Goal: Task Accomplishment & Management: Manage account settings

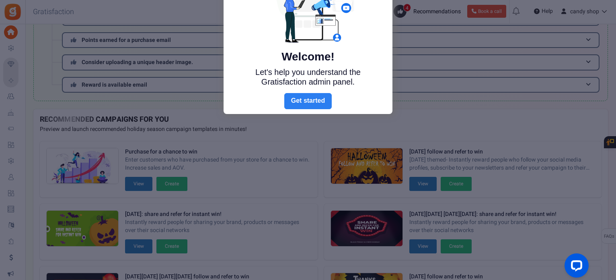
click at [310, 99] on link "Next" at bounding box center [307, 101] width 47 height 16
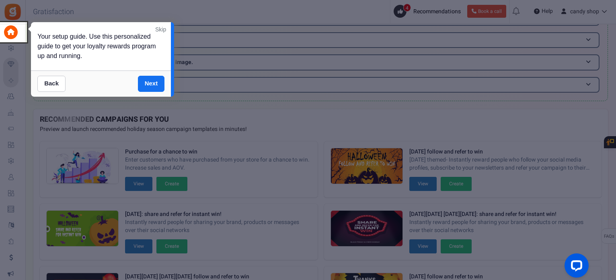
scroll to position [73, 0]
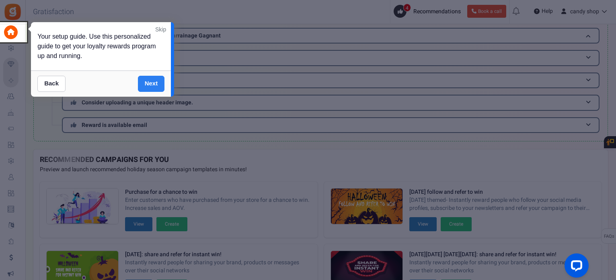
click at [161, 84] on link "Next" at bounding box center [151, 84] width 27 height 16
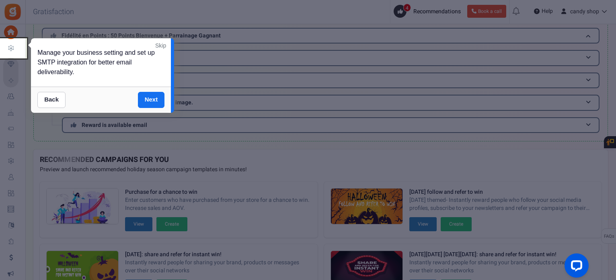
click at [152, 109] on div "Back Next" at bounding box center [101, 99] width 140 height 26
click at [153, 103] on link "Next" at bounding box center [151, 100] width 27 height 16
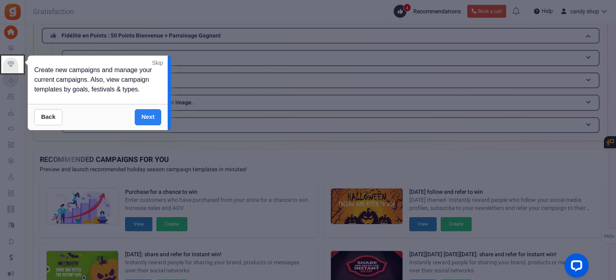
click at [150, 112] on link "Next" at bounding box center [148, 117] width 27 height 16
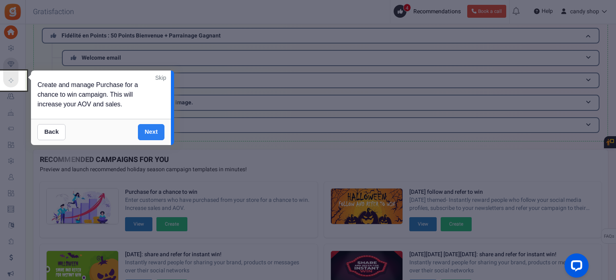
click at [154, 129] on link "Next" at bounding box center [151, 132] width 27 height 16
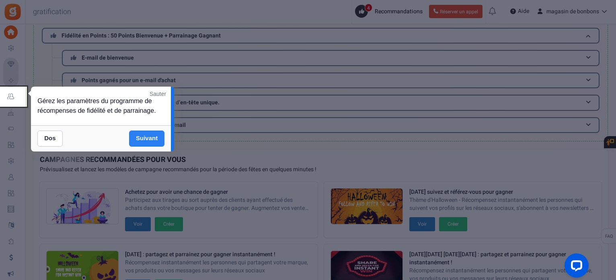
click at [152, 135] on font "Suivant" at bounding box center [147, 137] width 22 height 7
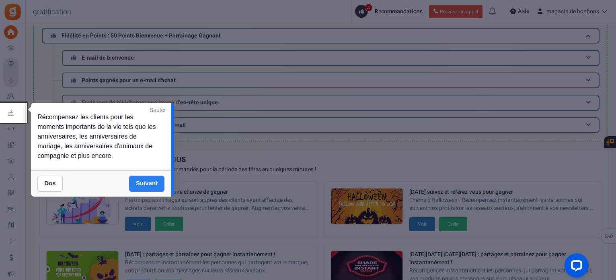
click at [155, 185] on font "Suivant" at bounding box center [147, 182] width 22 height 7
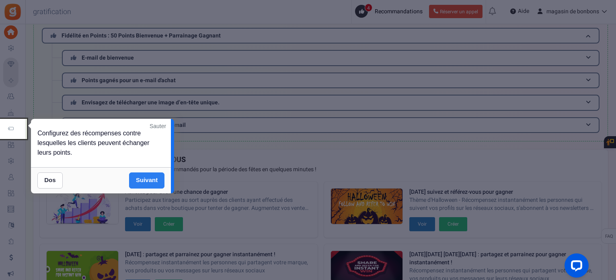
click at [155, 185] on link "Suivant" at bounding box center [146, 180] width 35 height 16
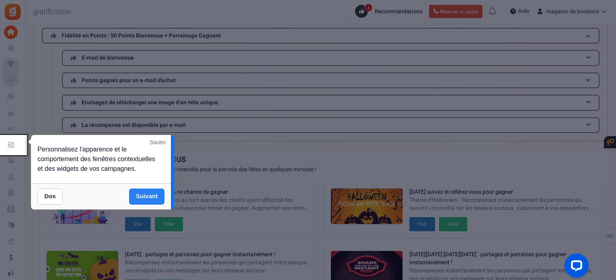
click at [155, 185] on div "Dos Suivant" at bounding box center [101, 196] width 140 height 26
click at [154, 191] on link "Suivant" at bounding box center [146, 196] width 35 height 16
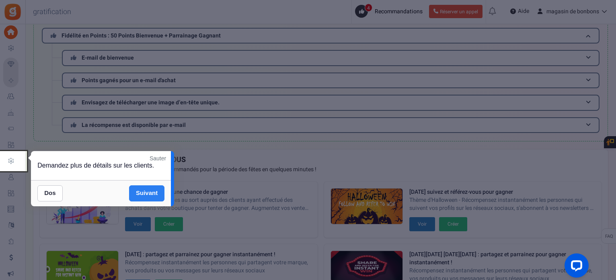
click at [154, 191] on font "Suivant" at bounding box center [147, 192] width 22 height 7
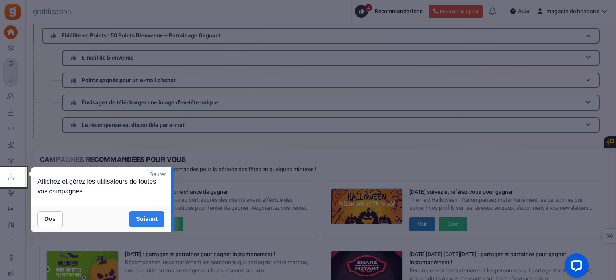
click at [153, 219] on font "Suivant" at bounding box center [147, 218] width 22 height 7
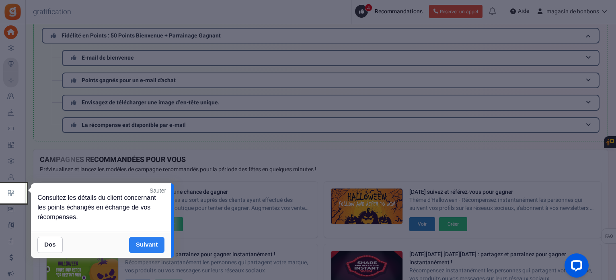
click at [153, 219] on div "Consultez les détails du client concernant les points échangés en échange de vo…" at bounding box center [101, 207] width 140 height 48
click at [155, 239] on link "Suivant" at bounding box center [146, 245] width 35 height 16
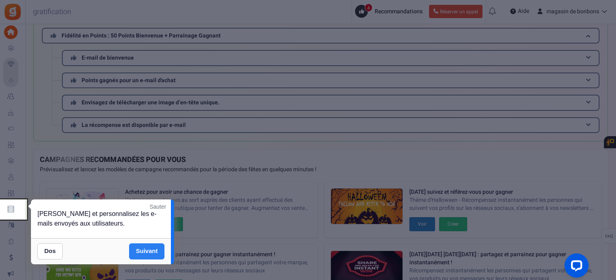
click at [150, 252] on font "Suivant" at bounding box center [147, 250] width 22 height 7
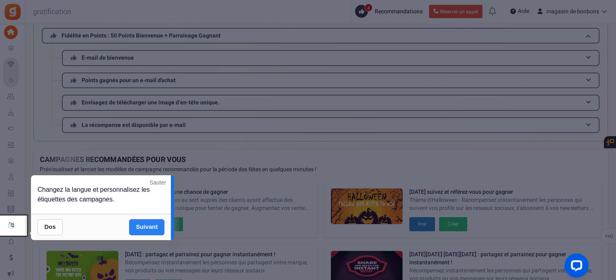
click at [146, 241] on div at bounding box center [308, 140] width 616 height 280
click at [144, 230] on link "Suivant" at bounding box center [146, 227] width 35 height 16
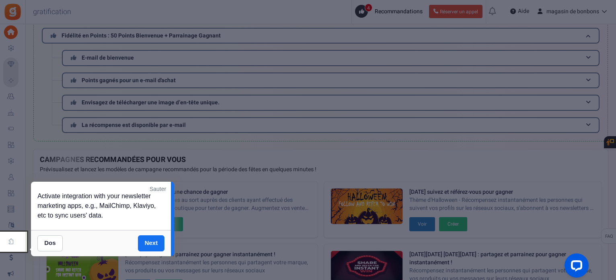
scroll to position [187, 0]
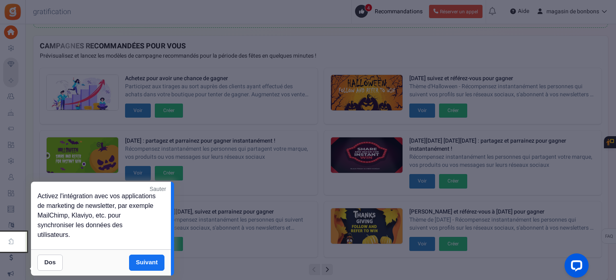
click at [148, 253] on div "Dos Suivant" at bounding box center [101, 262] width 140 height 26
click at [146, 261] on font "Suivant" at bounding box center [147, 261] width 22 height 7
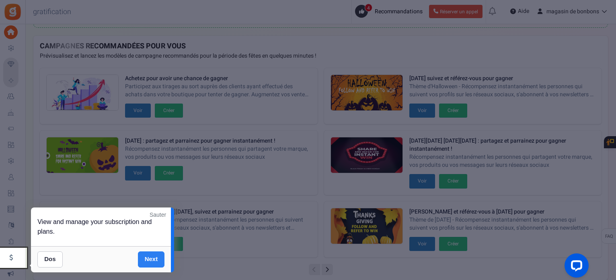
scroll to position [224, 0]
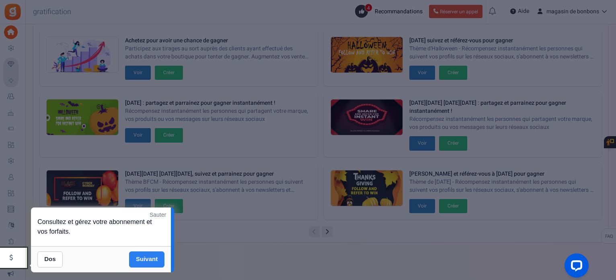
click at [146, 256] on font "Suivant" at bounding box center [147, 258] width 22 height 7
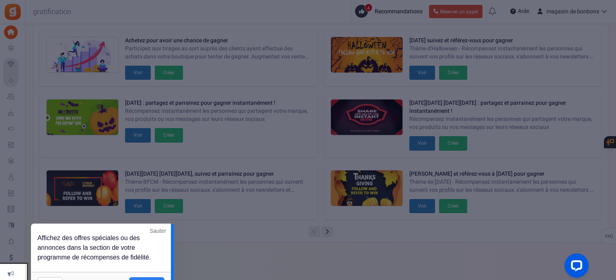
scroll to position [0, 0]
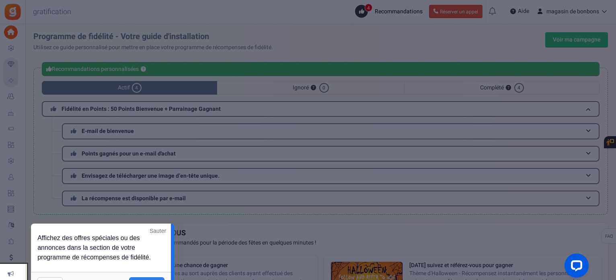
click at [158, 230] on font "Sauter" at bounding box center [158, 230] width 16 height 6
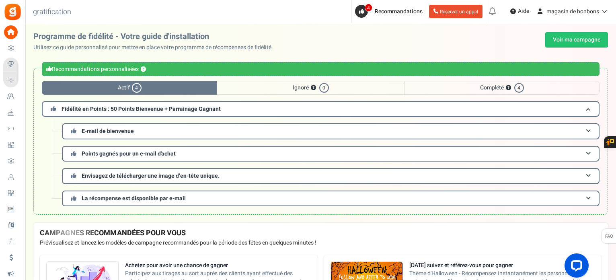
click at [0, 0] on font "Campagnes" at bounding box center [0, 0] width 0 height 0
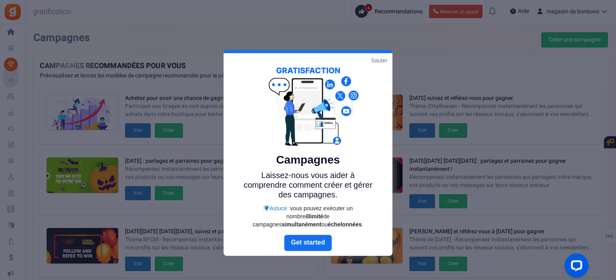
click at [381, 62] on font "Sauter" at bounding box center [379, 60] width 16 height 6
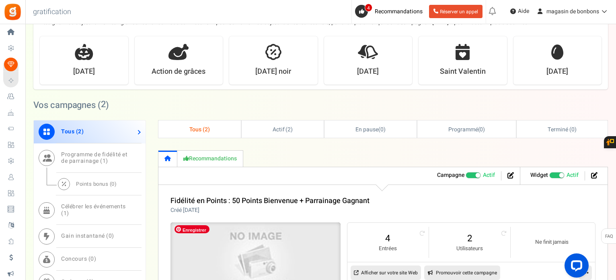
scroll to position [274, 0]
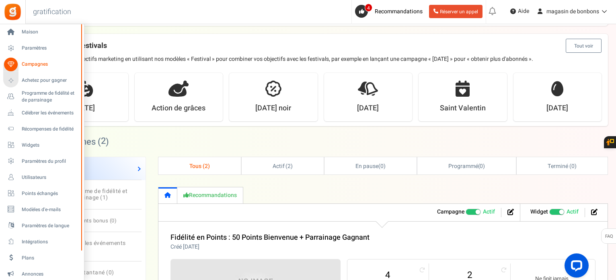
click at [36, 66] on font "Campagnes" at bounding box center [35, 63] width 26 height 7
click at [32, 42] on link "Paramètres" at bounding box center [41, 48] width 77 height 14
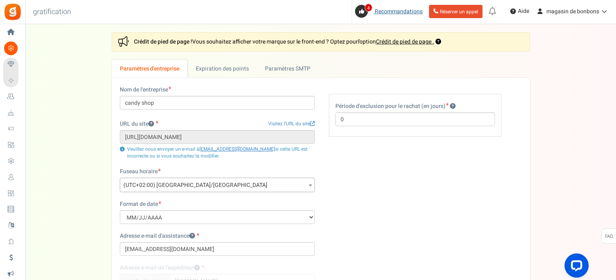
click at [387, 7] on link "4 Recommandations" at bounding box center [390, 11] width 71 height 13
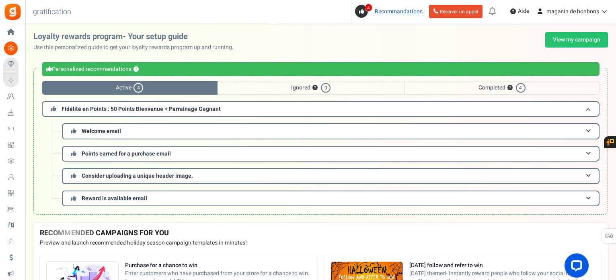
scroll to position [80, 0]
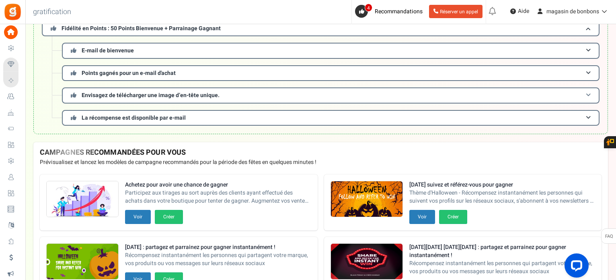
click at [177, 96] on font "Envisagez de télécharger une image d’en-tête unique." at bounding box center [151, 95] width 138 height 8
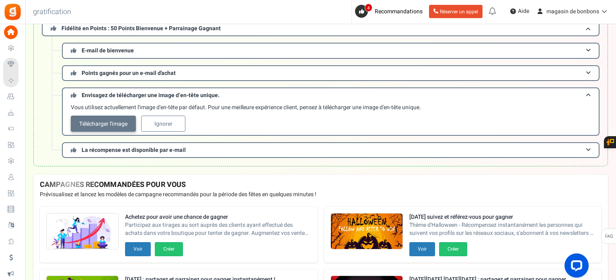
click at [111, 126] on font "Télécharger l'image" at bounding box center [103, 123] width 48 height 8
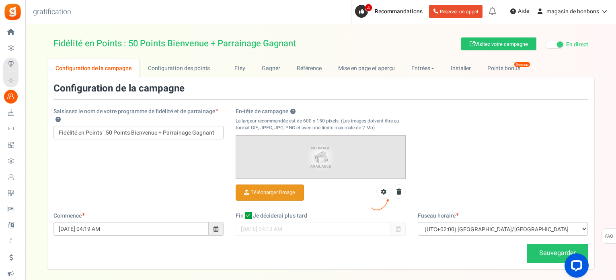
click at [267, 188] on input "En-tête de campagne ?" at bounding box center [270, 193] width 68 height 16
click at [385, 189] on icon at bounding box center [384, 192] width 6 height 6
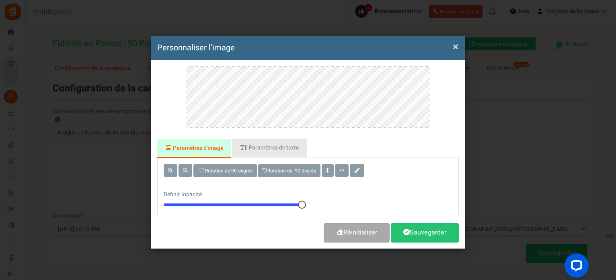
click at [267, 143] on font "Paramètres de texte" at bounding box center [274, 147] width 50 height 8
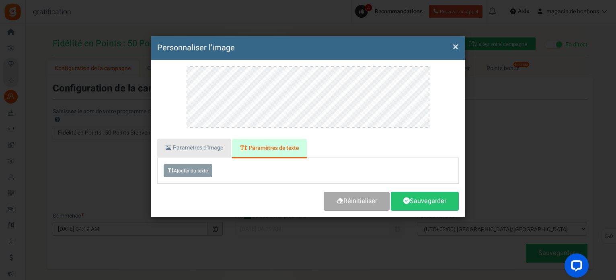
click at [180, 144] on font "Paramètres d'image" at bounding box center [198, 147] width 50 height 8
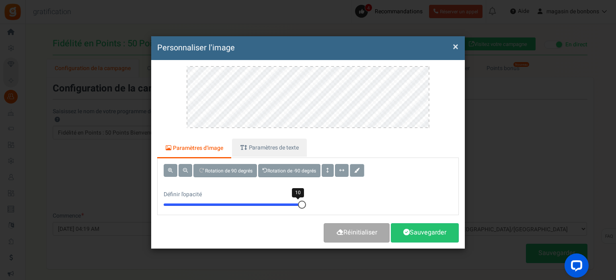
drag, startPoint x: 301, startPoint y: 203, endPoint x: 351, endPoint y: 169, distance: 59.9
click at [351, 214] on div "Paramètres d'image Paramètres de texte Rotation de 90 degrés Rotation de -90 de…" at bounding box center [308, 154] width 314 height 188
click at [441, 93] on div at bounding box center [308, 102] width 302 height 72
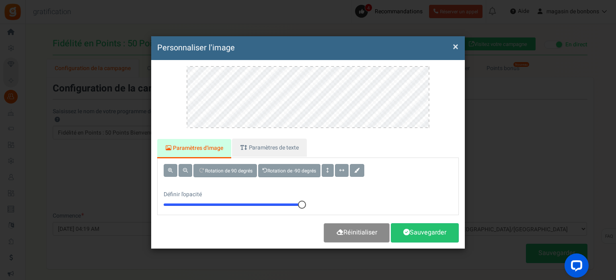
click at [377, 233] on font "Réinitialiser" at bounding box center [360, 232] width 34 height 10
click at [455, 46] on font "×" at bounding box center [456, 46] width 6 height 15
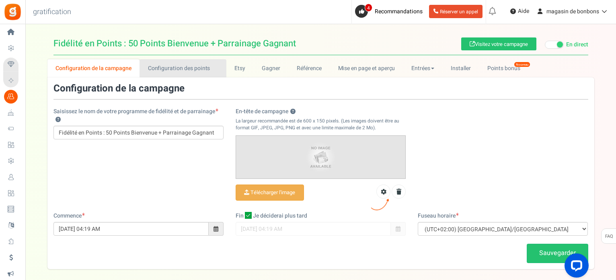
click at [165, 70] on font "Configuration des points" at bounding box center [179, 68] width 62 height 8
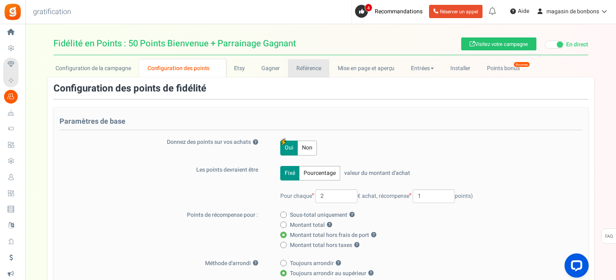
click at [312, 66] on font "Référence" at bounding box center [308, 68] width 25 height 8
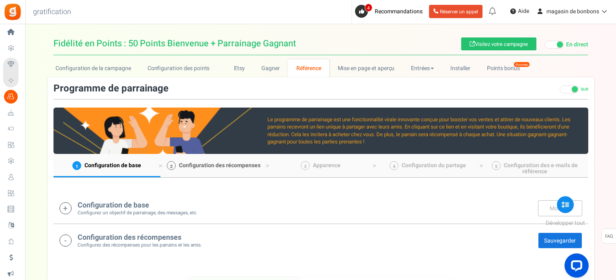
click at [205, 170] on link "2 Configuration des récompenses" at bounding box center [213, 165] width 107 height 23
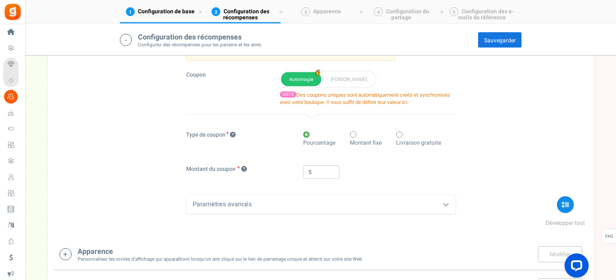
scroll to position [321, 0]
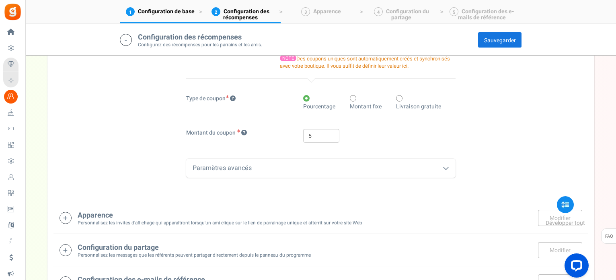
click at [242, 164] on div "Paramètres avancés" at bounding box center [320, 167] width 269 height 19
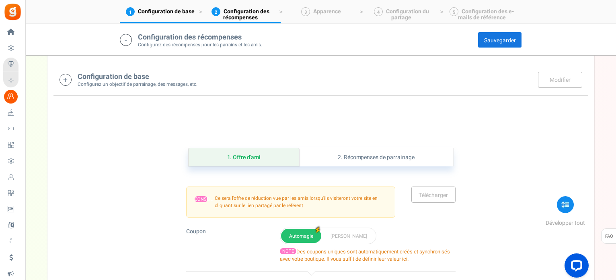
scroll to position [209, 0]
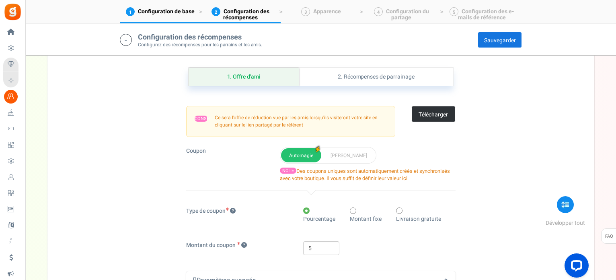
click at [420, 113] on font "Télécharger" at bounding box center [433, 114] width 29 height 8
click at [327, 158] on button "[PERSON_NAME]" at bounding box center [349, 155] width 53 height 14
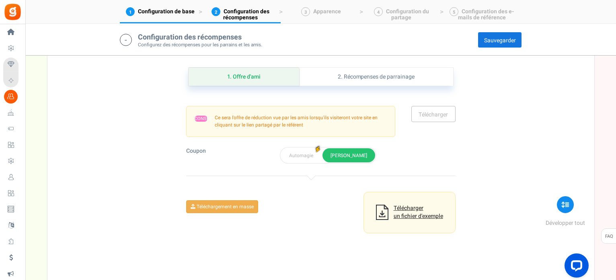
click at [409, 218] on font "un fichier d'exemple" at bounding box center [418, 216] width 49 height 8
click at [296, 157] on font "Automagie" at bounding box center [301, 155] width 24 height 7
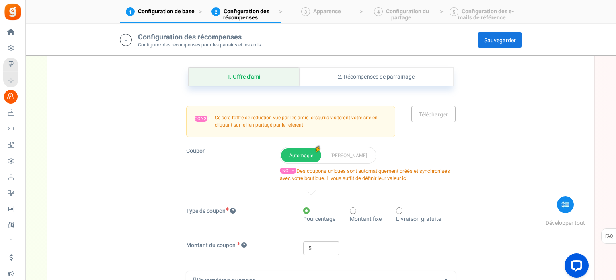
click at [354, 211] on label "Montant fixe" at bounding box center [370, 215] width 41 height 16
click at [354, 211] on input "Montant fixe" at bounding box center [352, 210] width 5 height 5
radio input "true"
click at [494, 45] on font "Sauvegarder" at bounding box center [500, 40] width 32 height 8
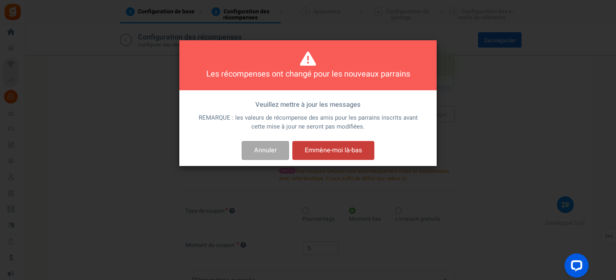
click at [336, 154] on font "Emmène-moi là-bas" at bounding box center [333, 150] width 57 height 10
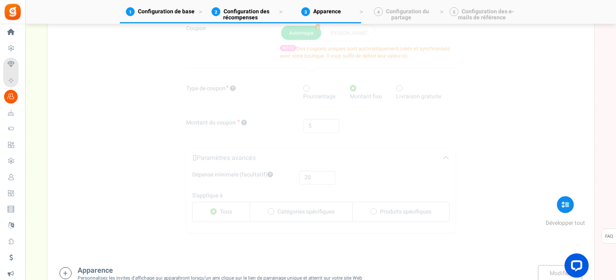
scroll to position [587, 0]
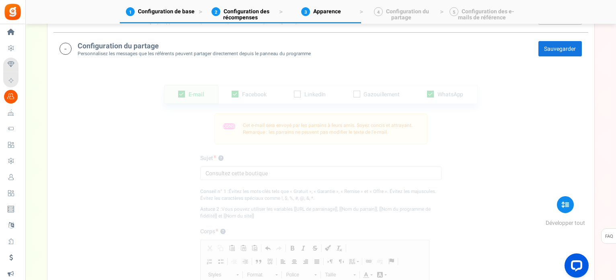
click at [200, 139] on div "CONSEIL Cet e-mail sera envoyé par les parrains à leurs amis. Soyez concis et a…" at bounding box center [320, 128] width 241 height 51
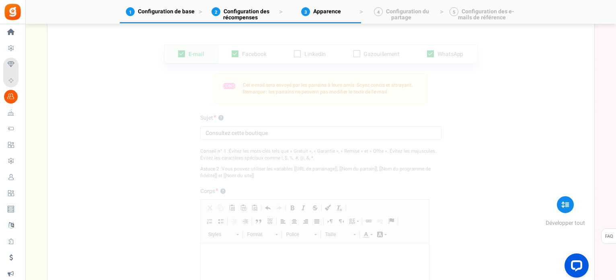
scroll to position [547, 0]
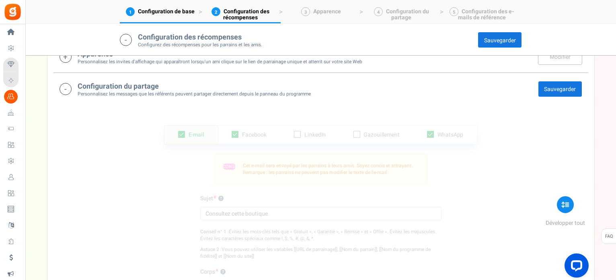
click at [558, 85] on font "Sauvegarder" at bounding box center [560, 89] width 32 height 8
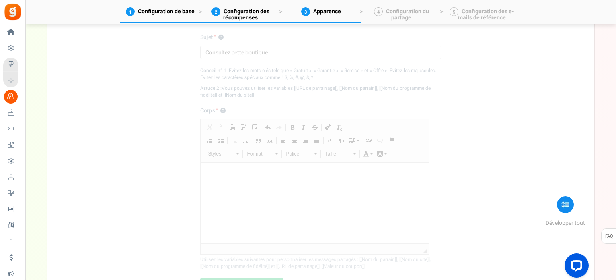
scroll to position [668, 0]
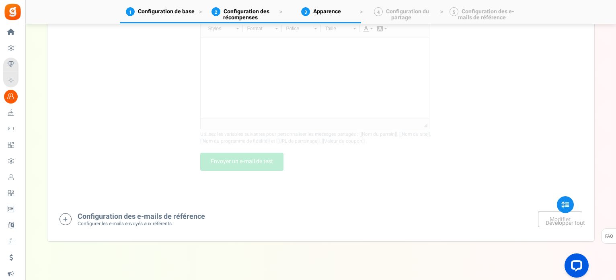
click at [311, 211] on div "Configuration des e-mails de référence Configurer les e-mails envoyés aux référ…" at bounding box center [321, 219] width 523 height 16
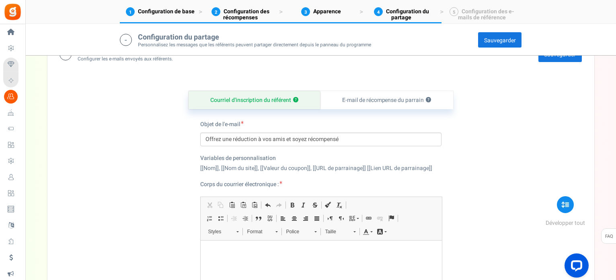
scroll to position [1002, 0]
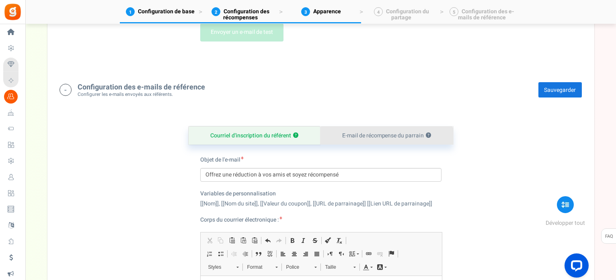
click at [360, 131] on font "E-mail de récompense du parrain" at bounding box center [382, 135] width 81 height 8
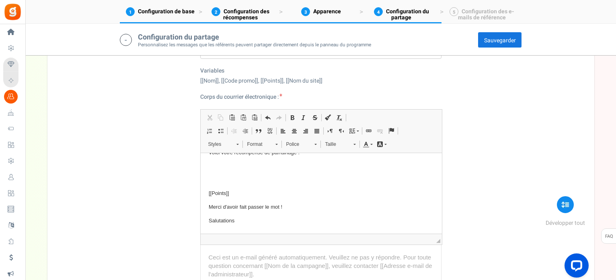
scroll to position [0, 0]
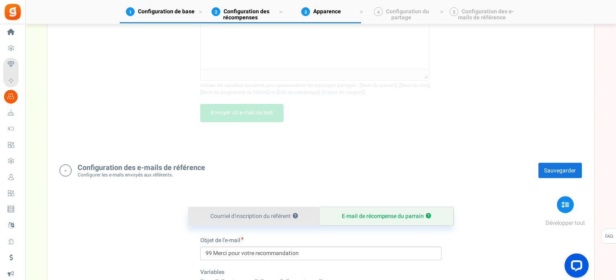
click at [274, 212] on font "Courriel d'inscription du référent" at bounding box center [250, 216] width 80 height 8
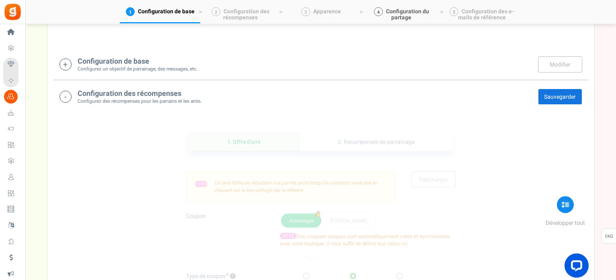
scroll to position [63, 0]
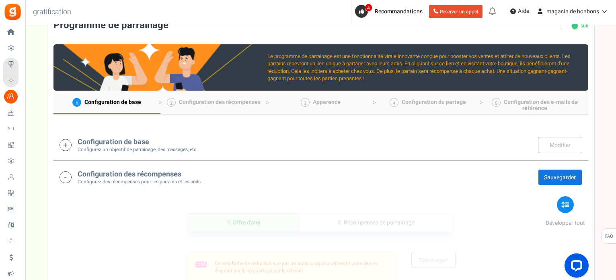
click at [0, 0] on font "Récompenses de fidélité" at bounding box center [0, 0] width 0 height 0
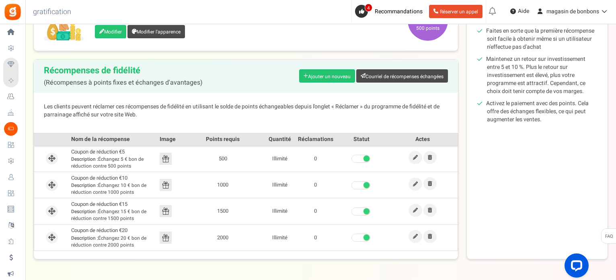
scroll to position [177, 0]
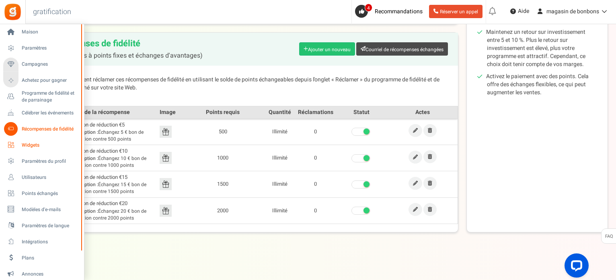
click at [9, 146] on icon at bounding box center [11, 145] width 14 height 14
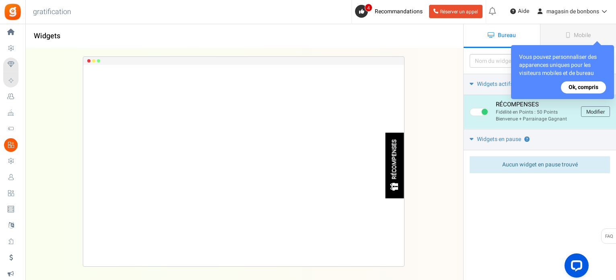
click at [565, 88] on button "Ok, compris" at bounding box center [583, 87] width 45 height 12
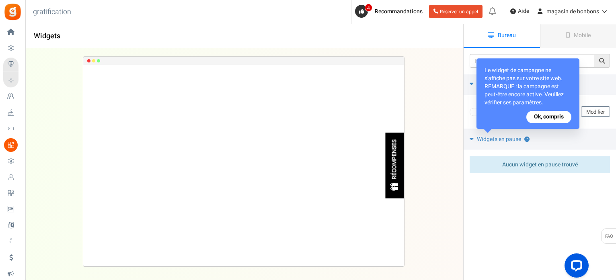
click at [541, 112] on font "Ok, compris" at bounding box center [549, 116] width 30 height 8
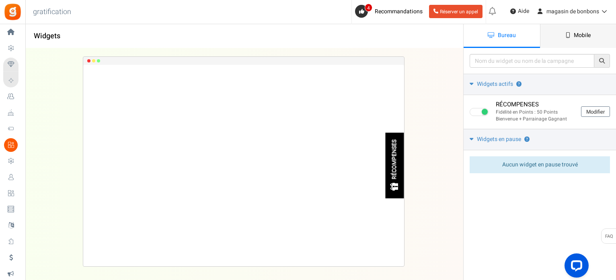
click at [589, 39] on link "Mobile" at bounding box center [578, 36] width 76 height 24
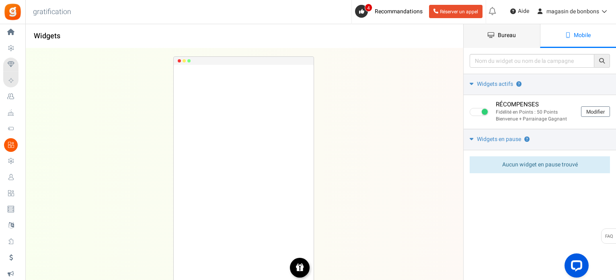
click at [501, 39] on link "Bureau" at bounding box center [502, 36] width 76 height 24
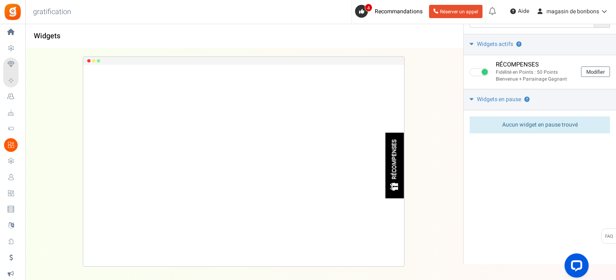
scroll to position [64, 0]
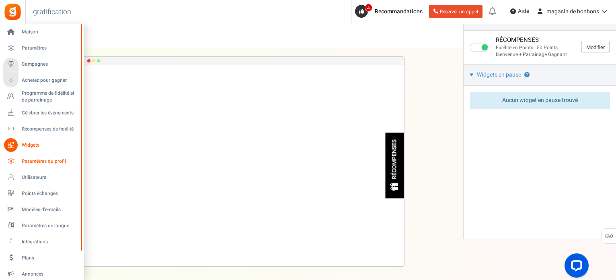
click at [13, 162] on icon at bounding box center [11, 161] width 14 height 14
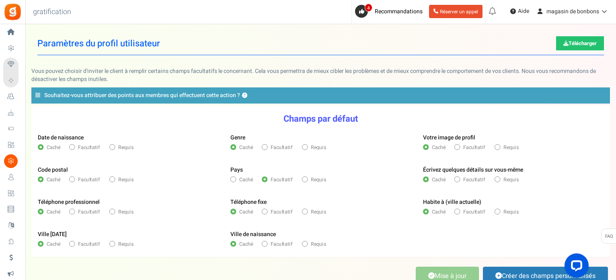
click at [74, 178] on span at bounding box center [72, 179] width 6 height 6
click at [74, 178] on input "Facultatif" at bounding box center [71, 179] width 5 height 5
radio input "true"
click at [74, 244] on span at bounding box center [72, 244] width 6 height 6
click at [74, 244] on input "Facultatif" at bounding box center [71, 244] width 5 height 5
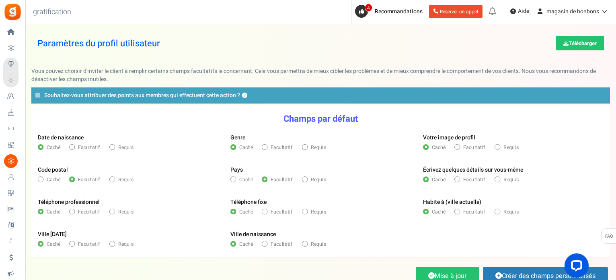
radio input "true"
click at [268, 149] on label "Facultatif" at bounding box center [277, 147] width 31 height 7
click at [267, 149] on input "Facultatif" at bounding box center [264, 147] width 5 height 5
radio input "true"
click at [458, 213] on span at bounding box center [458, 211] width 6 height 6
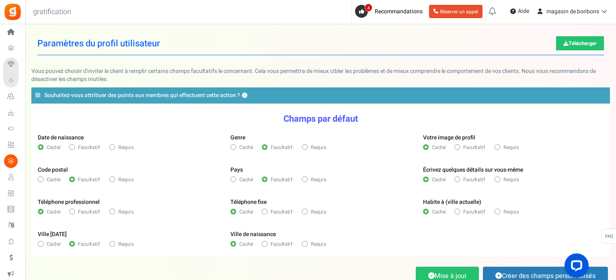
click at [458, 213] on input "Facultatif" at bounding box center [457, 212] width 5 height 5
radio input "true"
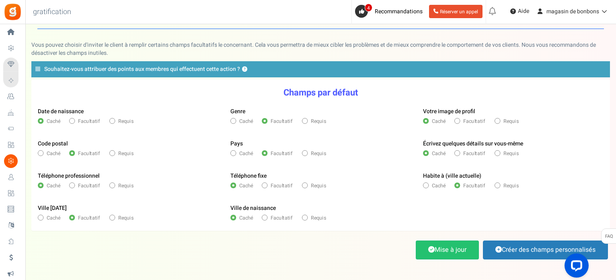
scroll to position [56, 0]
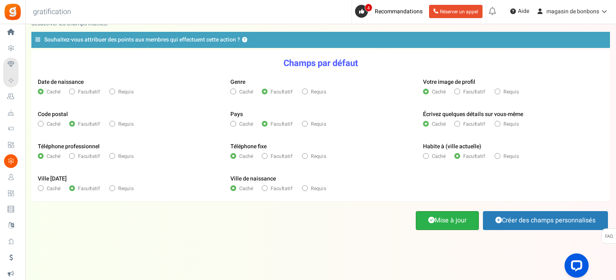
click at [444, 220] on font "Mise à jour" at bounding box center [451, 220] width 32 height 10
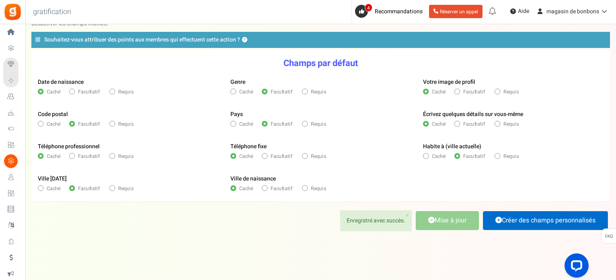
click at [506, 218] on font "Créer des champs personnalisés" at bounding box center [549, 220] width 94 height 10
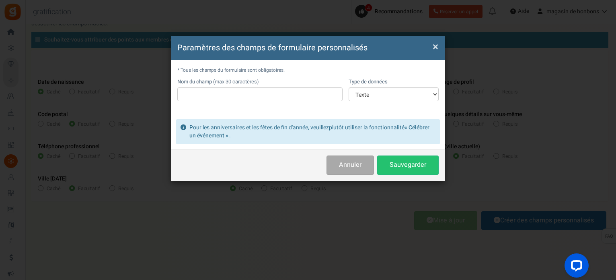
scroll to position [0, 0]
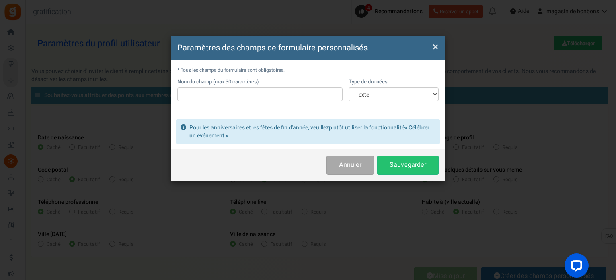
click at [435, 46] on font "×" at bounding box center [436, 46] width 6 height 15
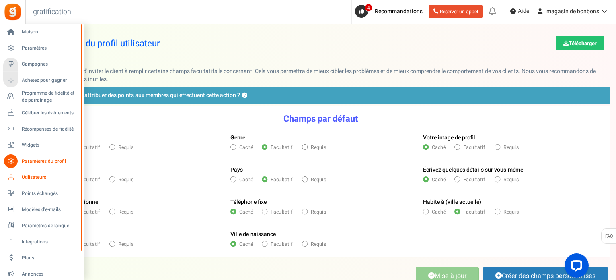
click at [21, 178] on link "Utilisateurs" at bounding box center [41, 177] width 77 height 14
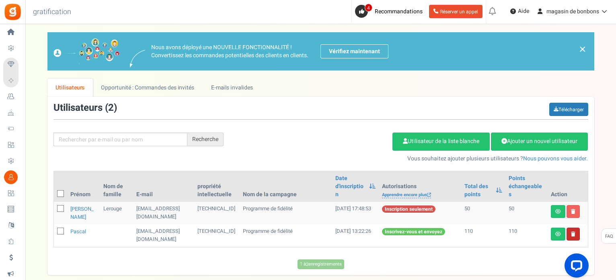
click at [577, 227] on link at bounding box center [573, 233] width 13 height 13
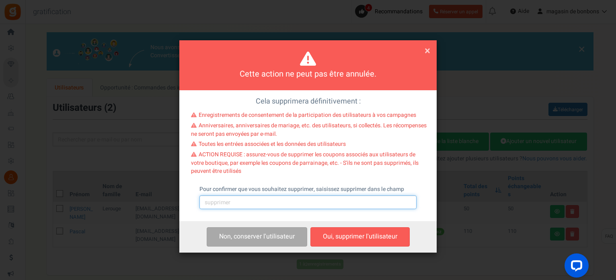
click at [267, 197] on input "text" at bounding box center [308, 202] width 217 height 14
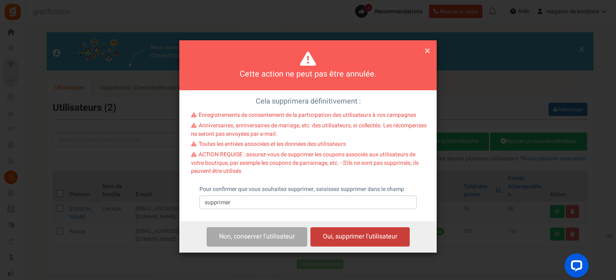
click at [376, 242] on button "Oui, supprimer l'utilisateur" at bounding box center [360, 236] width 99 height 19
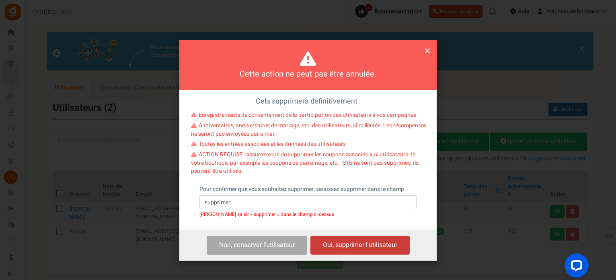
click at [376, 241] on font "Oui, supprimer l'utilisateur" at bounding box center [360, 245] width 74 height 10
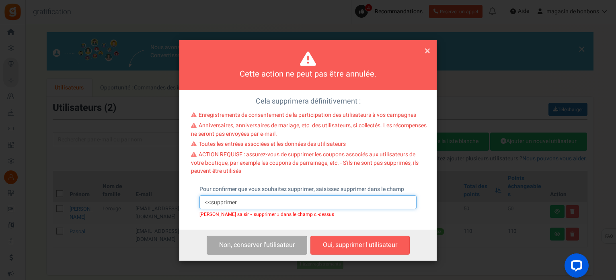
click at [269, 206] on input "<<supprimer" at bounding box center [308, 202] width 217 height 14
click at [263, 206] on input "<<supprimer" at bounding box center [308, 202] width 217 height 14
type input "<<supprimer>>"
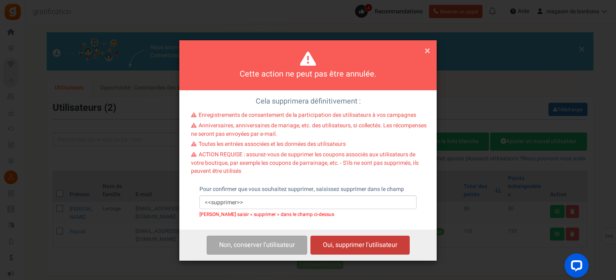
click at [363, 243] on font "Oui, supprimer l'utilisateur" at bounding box center [360, 245] width 74 height 10
click at [430, 49] on font "×" at bounding box center [428, 50] width 6 height 15
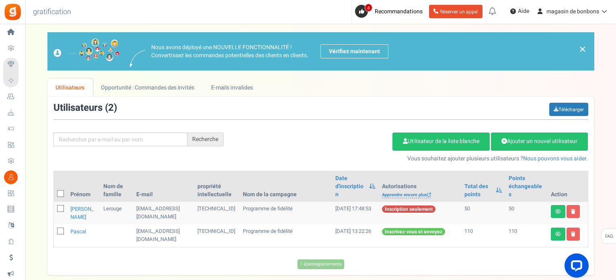
scroll to position [35, 0]
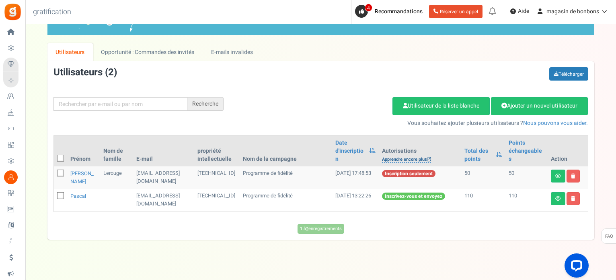
click at [394, 156] on font "Apprendre encore plus" at bounding box center [404, 159] width 45 height 7
click at [58, 193] on icon at bounding box center [60, 195] width 5 height 5
click at [54, 193] on input "checkbox" at bounding box center [51, 195] width 5 height 5
checkbox input "true"
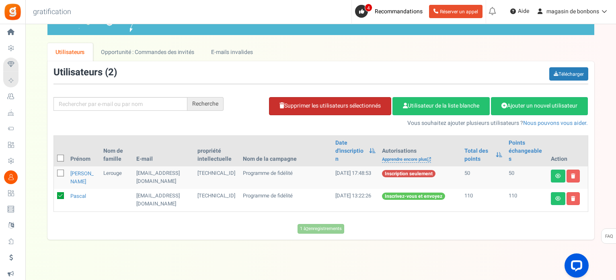
click at [339, 107] on font "Supprimer les utilisateurs sélectionnés" at bounding box center [332, 106] width 97 height 8
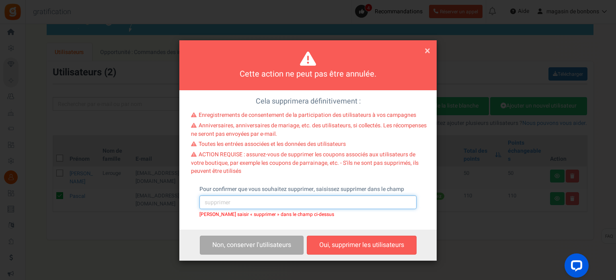
click at [212, 201] on input "text" at bounding box center [308, 202] width 217 height 14
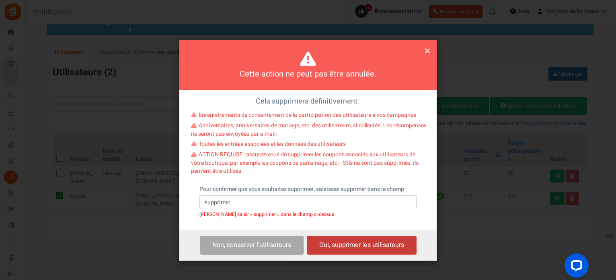
click at [349, 241] on font "Oui, supprimer les utilisateurs" at bounding box center [361, 245] width 85 height 10
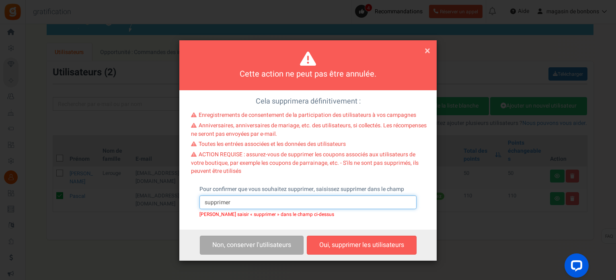
click at [274, 201] on input "supprimer" at bounding box center [308, 202] width 217 height 14
type input "supprimer"
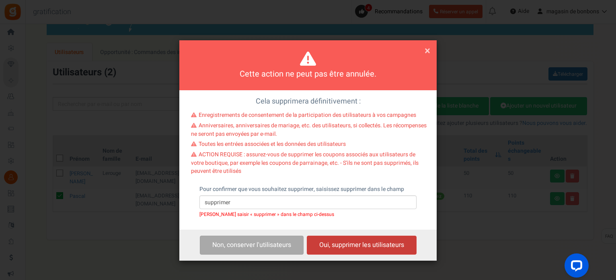
drag, startPoint x: 331, startPoint y: 246, endPoint x: 327, endPoint y: 245, distance: 4.1
click at [331, 246] on font "Oui, supprimer les utilisateurs" at bounding box center [361, 245] width 85 height 10
click at [326, 245] on font "Oui, supprimer les utilisateurs" at bounding box center [361, 245] width 85 height 10
click at [326, 244] on font "Oui, supprimer les utilisateurs" at bounding box center [361, 245] width 85 height 10
click at [425, 47] on font "×" at bounding box center [428, 50] width 6 height 15
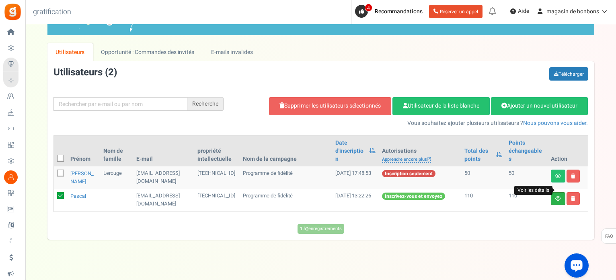
click at [555, 196] on icon at bounding box center [558, 198] width 6 height 5
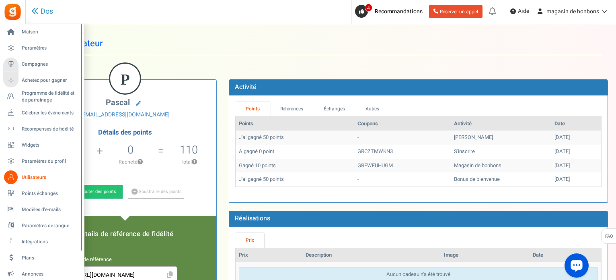
click at [18, 176] on link "Utilisateurs" at bounding box center [41, 177] width 77 height 14
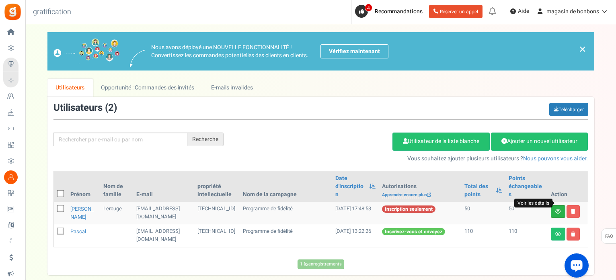
click at [557, 209] on icon at bounding box center [558, 211] width 6 height 5
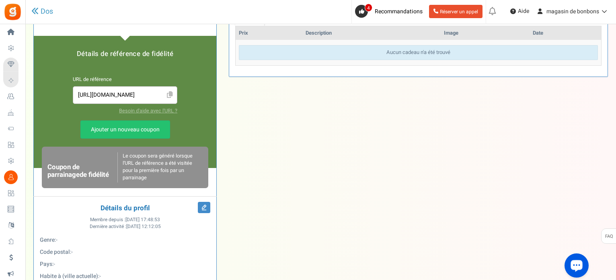
scroll to position [201, 0]
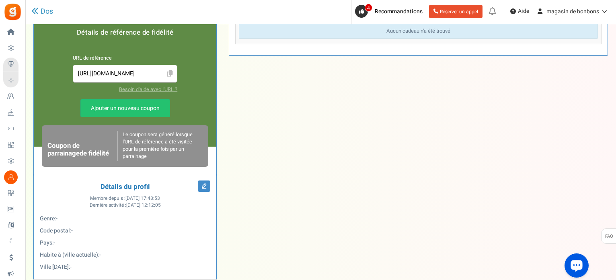
click at [0, 0] on font "Utilisateurs" at bounding box center [0, 0] width 0 height 0
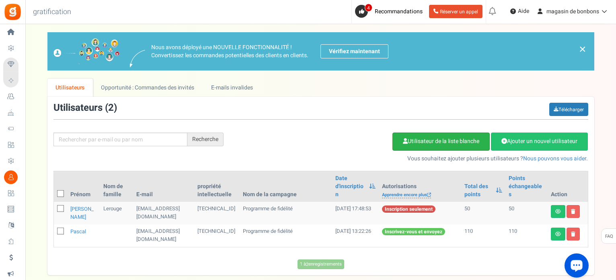
click at [418, 139] on font "Utilisateur de la liste blanche" at bounding box center [444, 141] width 72 height 8
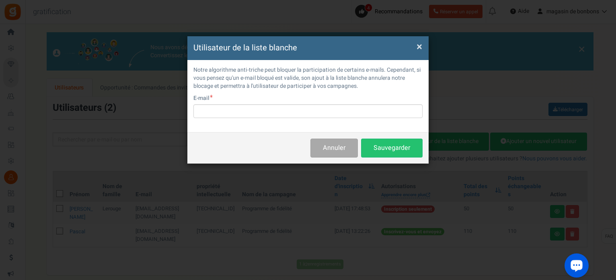
click at [419, 51] on font "×" at bounding box center [420, 46] width 6 height 15
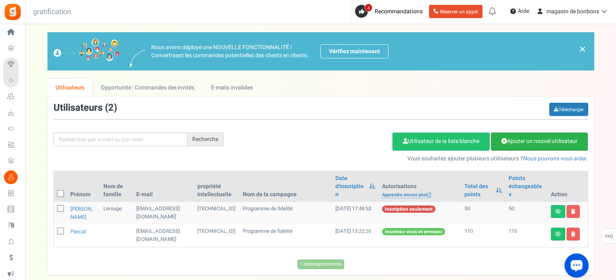
click at [541, 141] on font "Ajouter un nouvel utilisateur" at bounding box center [542, 141] width 70 height 8
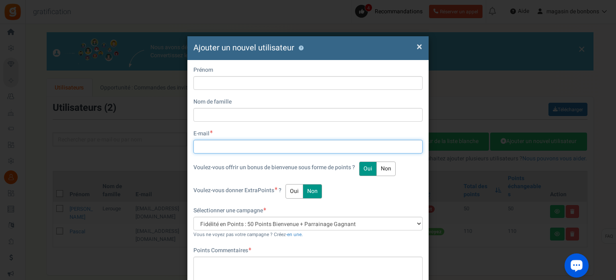
click at [203, 142] on input "text" at bounding box center [307, 147] width 229 height 14
paste input "[PERSON_NAME]"
type input "[PERSON_NAME]"
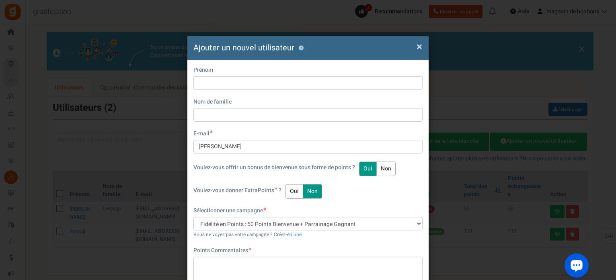
click at [294, 195] on font "Oui" at bounding box center [294, 191] width 9 height 8
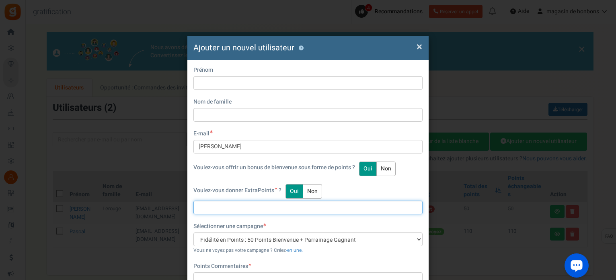
click at [234, 206] on input "text" at bounding box center [307, 207] width 229 height 14
type input "41"
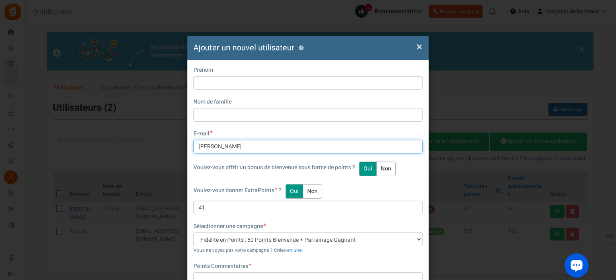
drag, startPoint x: 222, startPoint y: 147, endPoint x: 190, endPoint y: 144, distance: 32.7
click at [190, 144] on div "Prénom Nom de famille E-mail [PERSON_NAME] Voulez-vous offrir un bonus de bienv…" at bounding box center [307, 195] width 241 height 271
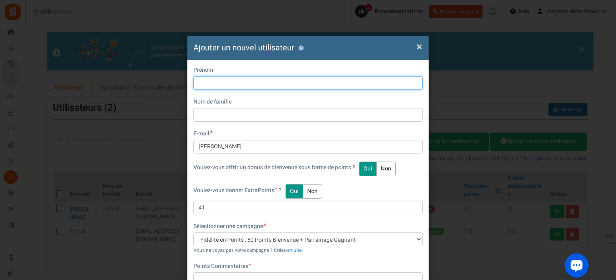
click at [214, 86] on input "text" at bounding box center [307, 83] width 229 height 14
paste input "Angelique"
type input "Angelique"
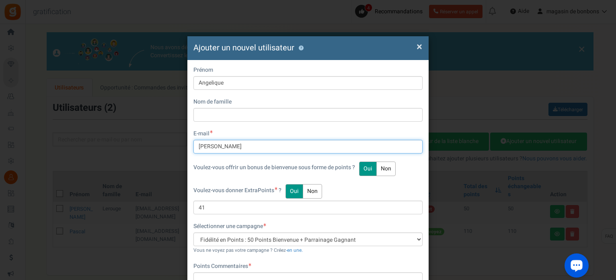
drag, startPoint x: 256, startPoint y: 146, endPoint x: 225, endPoint y: 146, distance: 30.6
click at [225, 146] on input "[PERSON_NAME]" at bounding box center [307, 147] width 229 height 14
type input "Angelique"
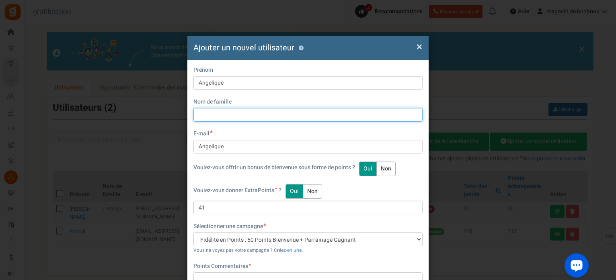
click at [228, 109] on input "text" at bounding box center [307, 115] width 229 height 14
paste input "GOSSELIN"
type input "GOSSELIN"
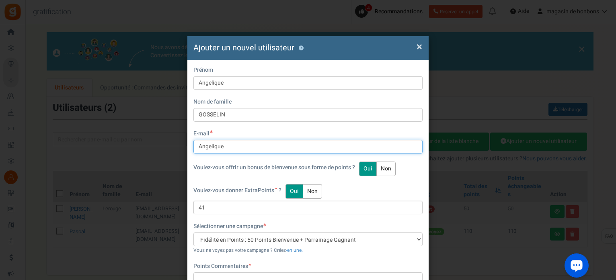
drag, startPoint x: 232, startPoint y: 146, endPoint x: 199, endPoint y: 144, distance: 33.0
click at [197, 143] on input "Angelique" at bounding box center [307, 147] width 229 height 14
paste input "[EMAIL_ADDRESS][DOMAIN_NAME]"
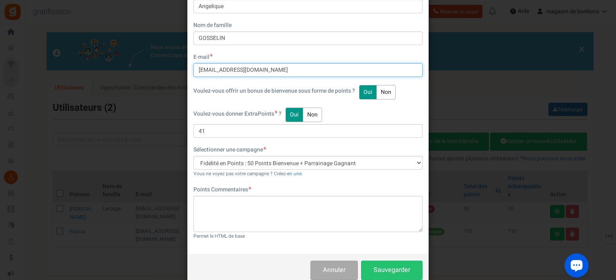
scroll to position [80, 0]
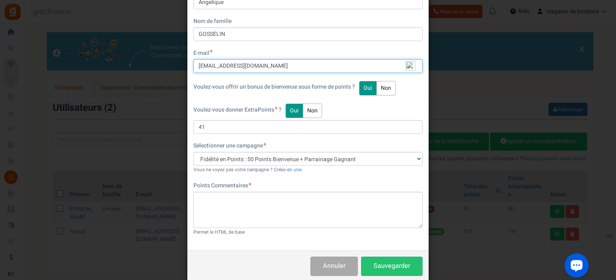
type input "[EMAIL_ADDRESS][DOMAIN_NAME]"
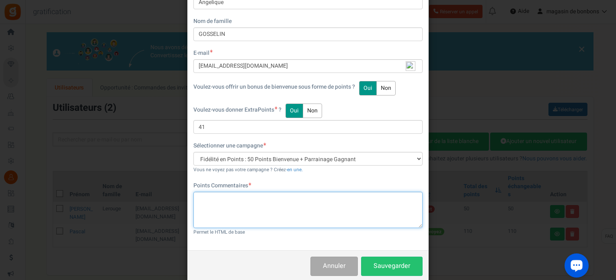
click at [216, 196] on textarea at bounding box center [307, 209] width 229 height 36
paste textarea "Nous avons le plaisir de vous offrir 50 points de bienvenue pour vous remercier…"
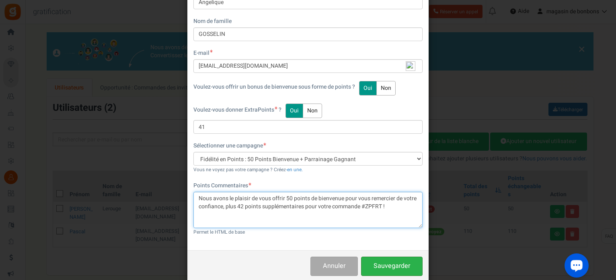
type textarea "Nous avons le plaisir de vous offrir 50 points de bienvenue pour vous remercier…"
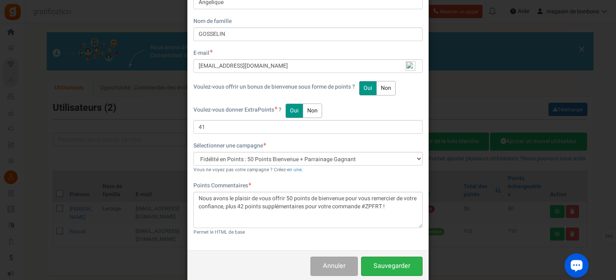
click at [396, 266] on font "Sauvegarder" at bounding box center [392, 266] width 37 height 10
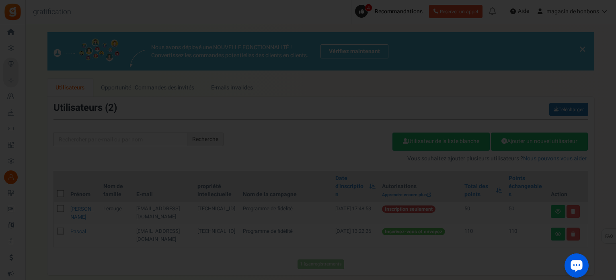
scroll to position [105, 0]
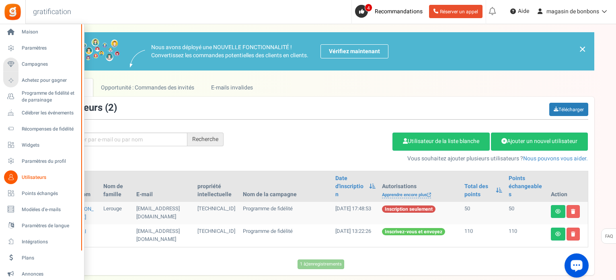
click at [27, 178] on font "Utilisateurs" at bounding box center [34, 176] width 25 height 7
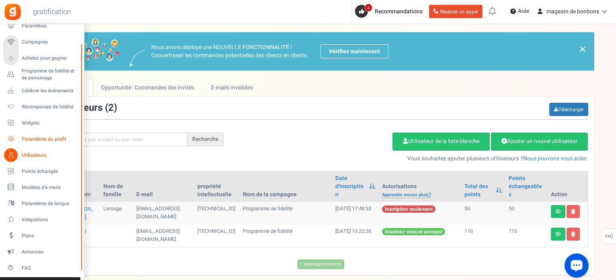
click at [29, 140] on font "Paramètres du profil" at bounding box center [44, 138] width 44 height 7
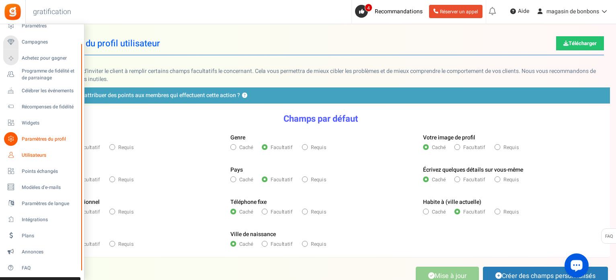
click at [19, 153] on link "Utilisateurs" at bounding box center [41, 155] width 77 height 14
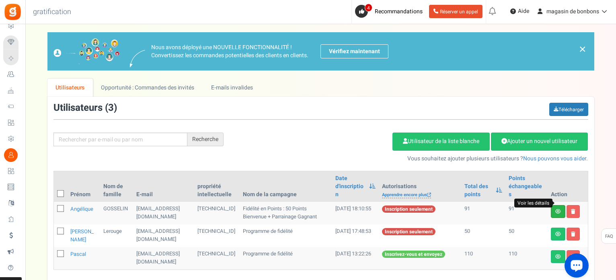
click at [557, 209] on icon at bounding box center [558, 211] width 6 height 5
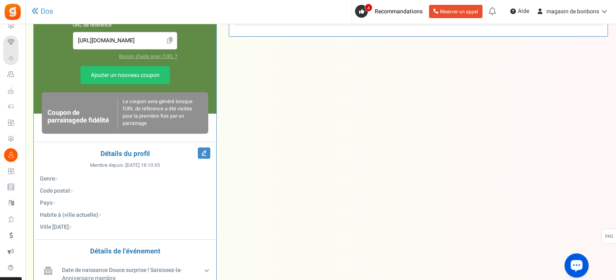
scroll to position [282, 0]
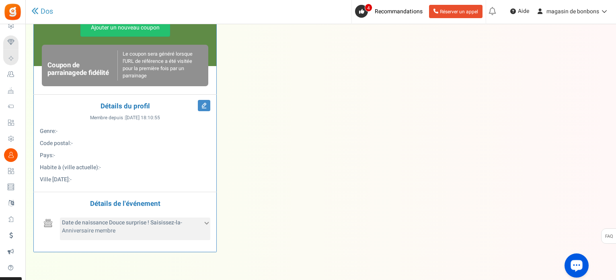
click at [91, 221] on font "Date de naissance Douce surprise ! Saisissez-la" at bounding box center [121, 222] width 119 height 8
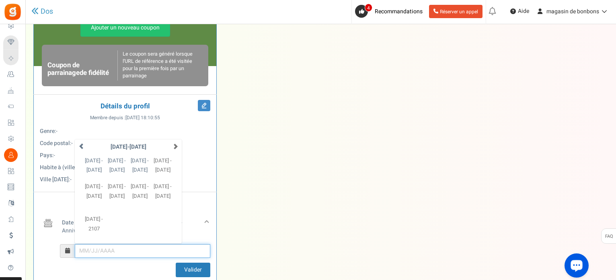
click at [94, 248] on input "[DATE] Su Mo Tu We Th Fr Sa 28 29 30 1 2 3 4 5 6 7 8 9 10 11 12 13 14 15 16 17 …" at bounding box center [143, 251] width 136 height 14
type input "[DATE]"
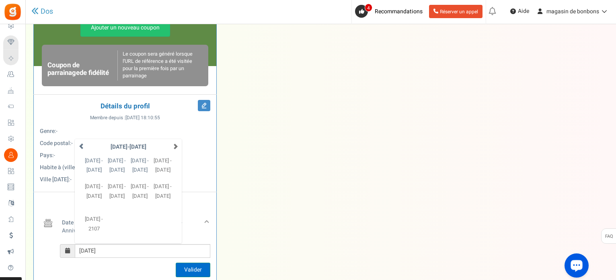
click at [194, 267] on font "Valider" at bounding box center [193, 269] width 18 height 8
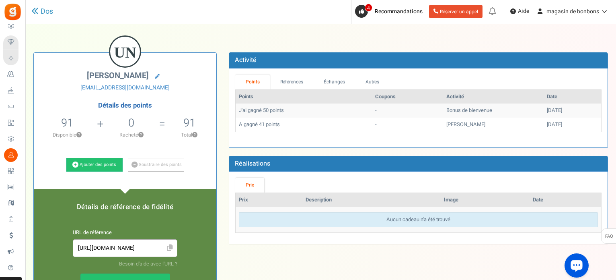
scroll to position [40, 0]
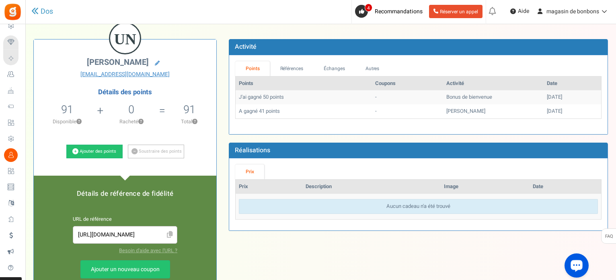
drag, startPoint x: 134, startPoint y: 235, endPoint x: 77, endPoint y: 234, distance: 57.1
click at [77, 234] on input "[URL][DOMAIN_NAME]" at bounding box center [125, 234] width 96 height 9
click at [50, 16] on font "Dos" at bounding box center [47, 11] width 12 height 11
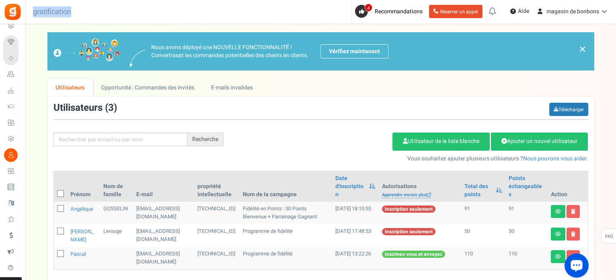
drag, startPoint x: 78, startPoint y: 11, endPoint x: 37, endPoint y: 7, distance: 41.2
click at [20, 24] on div "Maison Paramètres Campagnes Achetez pour gagner Programme de fidélité et de par…" at bounding box center [308, 184] width 616 height 321
copy div "Maison Paramètres Campagnes Achetez pour gagner Programme de fidélité et de par…"
drag, startPoint x: 349, startPoint y: 229, endPoint x: 327, endPoint y: 224, distance: 22.2
click at [332, 224] on td "[DATE] 17:48:53" at bounding box center [355, 235] width 47 height 23
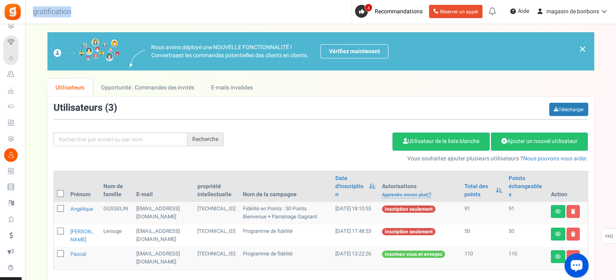
click at [353, 230] on td "[DATE] 17:48:53" at bounding box center [355, 235] width 47 height 23
